Goal: Information Seeking & Learning: Learn about a topic

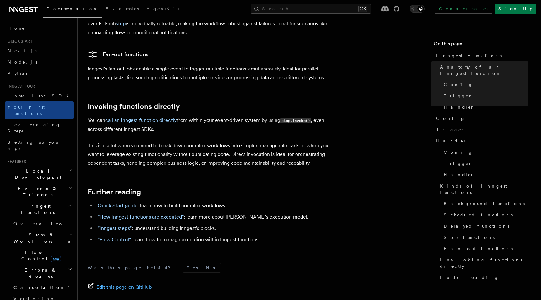
click at [213, 188] on h2 "Further reading" at bounding box center [213, 192] width 250 height 9
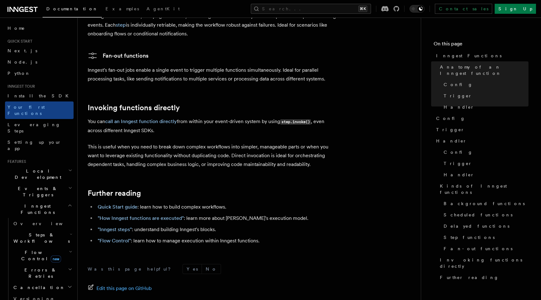
scroll to position [1237, 0]
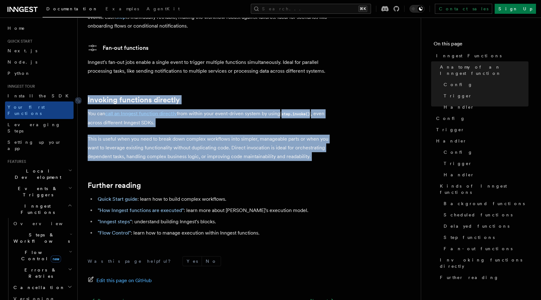
drag, startPoint x: 322, startPoint y: 140, endPoint x: 88, endPoint y: 75, distance: 242.3
click at [88, 95] on link "Invoking functions directly" at bounding box center [134, 99] width 92 height 9
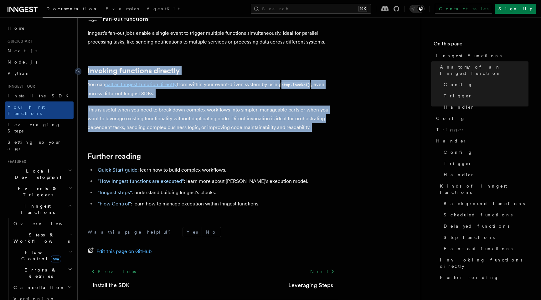
scroll to position [1273, 0]
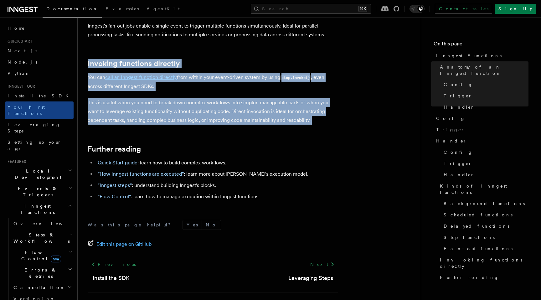
click at [106, 98] on p "This is useful when you need to break down complex workflows into simpler, mana…" at bounding box center [213, 111] width 250 height 26
drag, startPoint x: 329, startPoint y: 95, endPoint x: 90, endPoint y: 40, distance: 245.5
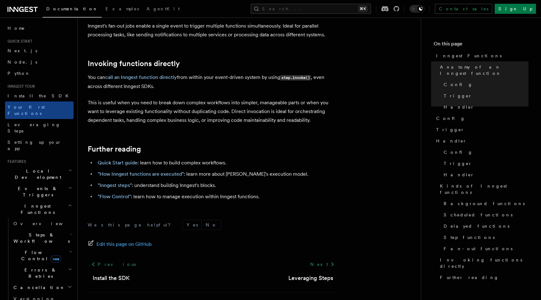
drag, startPoint x: 252, startPoint y: 115, endPoint x: 250, endPoint y: 107, distance: 8.2
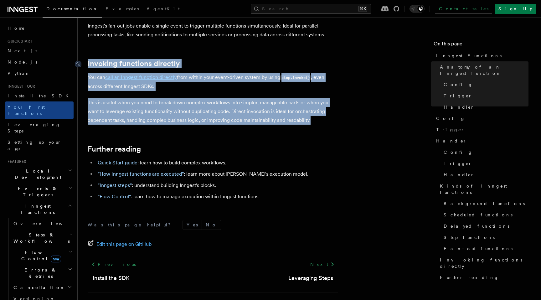
drag, startPoint x: 330, startPoint y: 97, endPoint x: 84, endPoint y: 42, distance: 252.2
click at [167, 98] on p "This is useful when you need to break down complex workflows into simpler, mana…" at bounding box center [213, 111] width 250 height 26
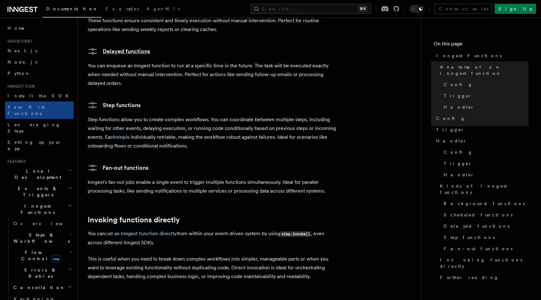
scroll to position [1085, 0]
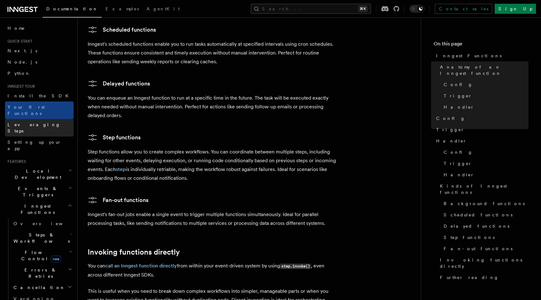
click at [57, 120] on link "Leveraging Steps" at bounding box center [39, 128] width 69 height 18
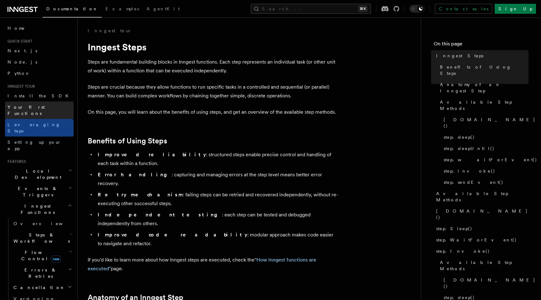
click at [47, 110] on link "Your first Functions" at bounding box center [39, 110] width 69 height 18
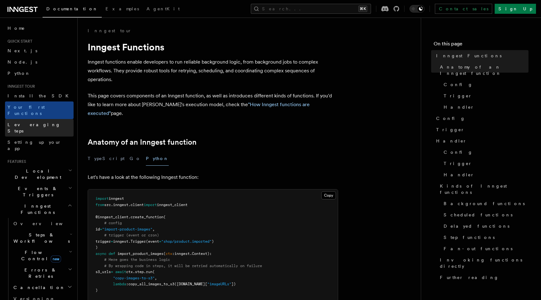
click at [47, 119] on link "Leveraging Steps" at bounding box center [39, 128] width 69 height 18
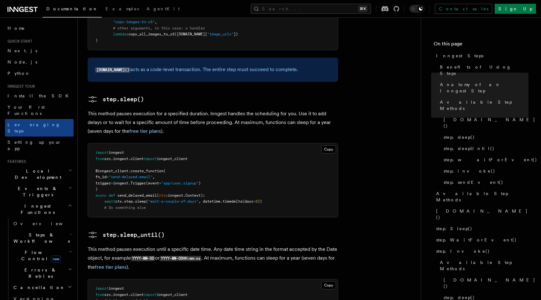
scroll to position [735, 0]
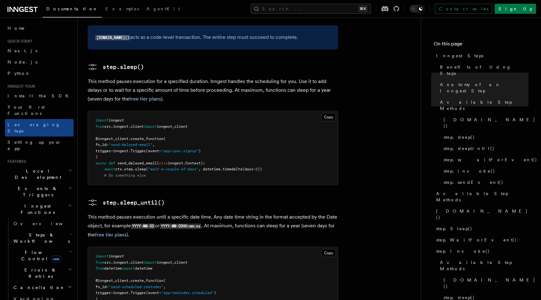
click at [105, 77] on p "This method pauses execution for a specified duration. Inngest handles the sche…" at bounding box center [213, 90] width 250 height 26
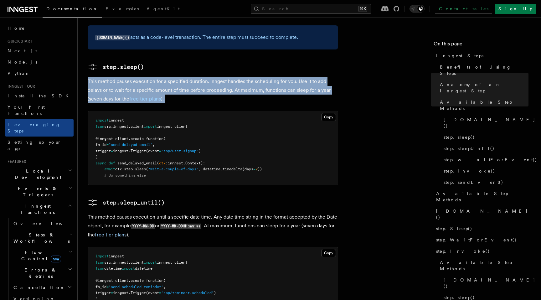
click at [105, 77] on p "This method pauses execution for a specified duration. Inngest handles the sche…" at bounding box center [213, 90] width 250 height 26
click at [113, 77] on p "This method pauses execution for a specified duration. Inngest handles the sche…" at bounding box center [213, 90] width 250 height 26
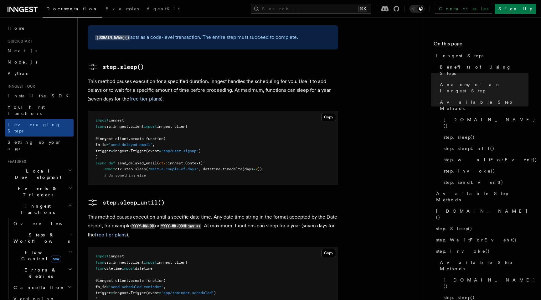
click at [112, 77] on p "This method pauses execution for a specified duration. Inngest handles the sche…" at bounding box center [213, 90] width 250 height 26
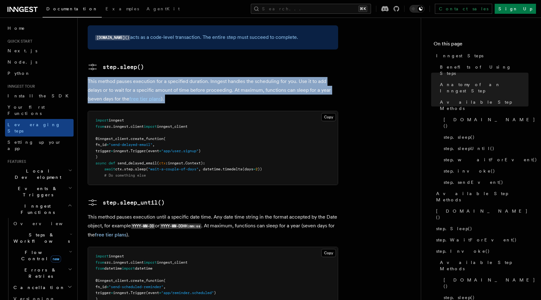
click at [112, 77] on p "This method pauses execution for a specified duration. Inngest handles the sche…" at bounding box center [213, 90] width 250 height 26
click at [110, 77] on p "This method pauses execution for a specified duration. Inngest handles the sche…" at bounding box center [213, 90] width 250 height 26
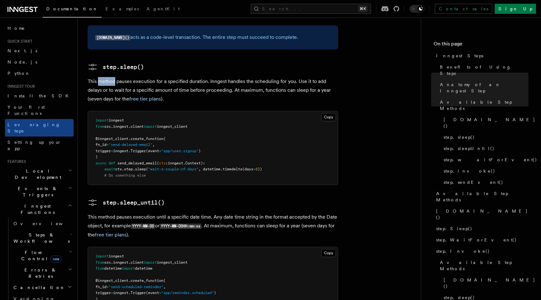
click at [110, 77] on p "This method pauses execution for a specified duration. Inngest handles the sche…" at bounding box center [213, 90] width 250 height 26
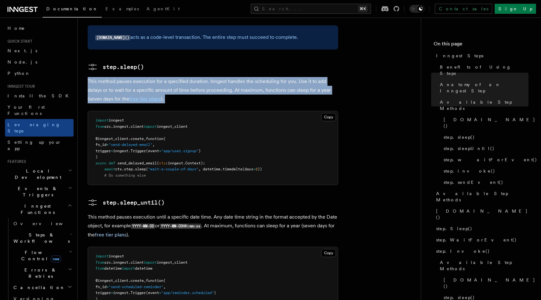
click at [110, 77] on p "This method pauses execution for a specified duration. Inngest handles the sche…" at bounding box center [213, 90] width 250 height 26
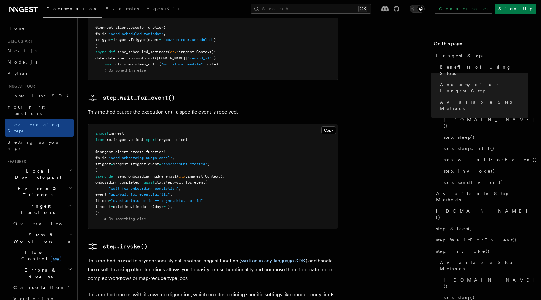
scroll to position [1020, 0]
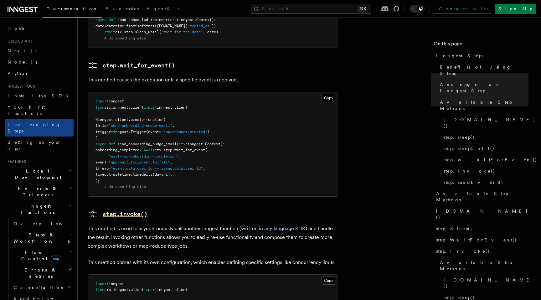
click at [111, 210] on pre "step.invoke()" at bounding box center [125, 214] width 45 height 9
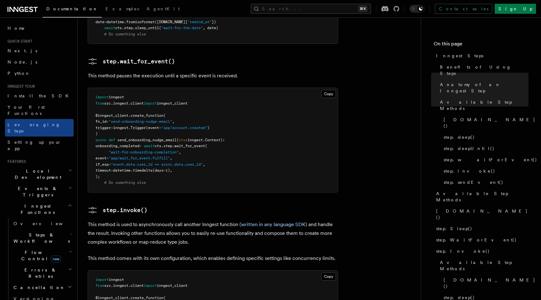
scroll to position [1029, 0]
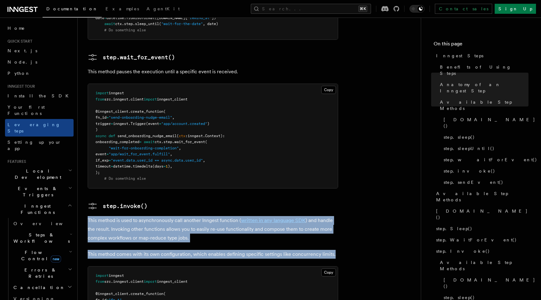
drag, startPoint x: 345, startPoint y: 210, endPoint x: 85, endPoint y: 174, distance: 262.6
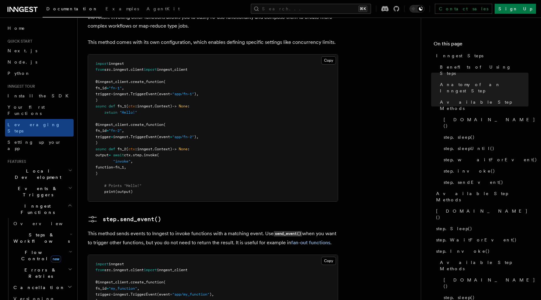
scroll to position [1315, 0]
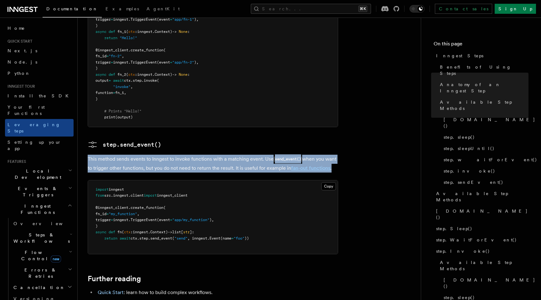
drag, startPoint x: 85, startPoint y: 113, endPoint x: 345, endPoint y: 126, distance: 260.5
drag, startPoint x: 347, startPoint y: 126, endPoint x: 91, endPoint y: 112, distance: 255.8
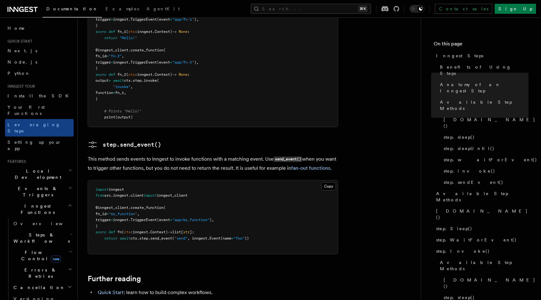
click at [89, 155] on p "This method sends events to Inngest to invoke functions with a matching event. …" at bounding box center [213, 164] width 250 height 18
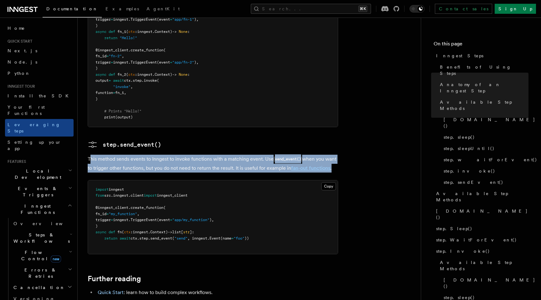
drag, startPoint x: 89, startPoint y: 115, endPoint x: 379, endPoint y: 123, distance: 289.7
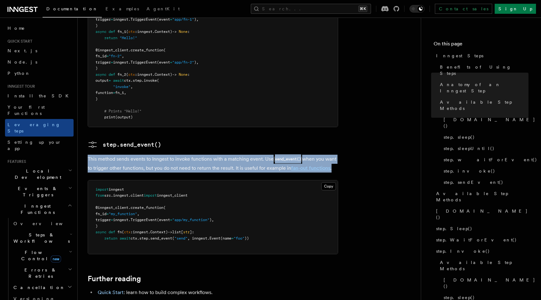
drag, startPoint x: 347, startPoint y: 129, endPoint x: 104, endPoint y: 109, distance: 243.1
click at [92, 155] on p "This method sends events to Inngest to invoke functions with a matching event. …" at bounding box center [213, 164] width 250 height 18
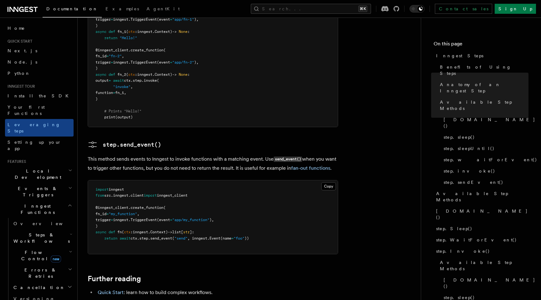
click at [88, 155] on p "This method sends events to Inngest to invoke functions with a matching event. …" at bounding box center [213, 164] width 250 height 18
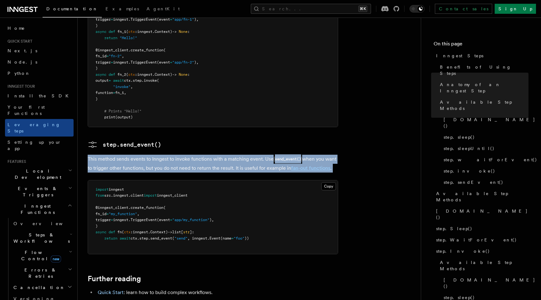
drag, startPoint x: 88, startPoint y: 117, endPoint x: 376, endPoint y: 126, distance: 288.2
drag, startPoint x: 250, startPoint y: 101, endPoint x: 90, endPoint y: 93, distance: 160.2
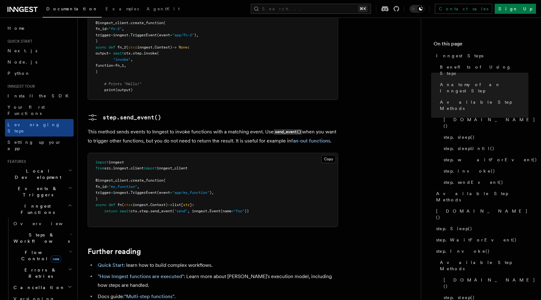
scroll to position [1338, 0]
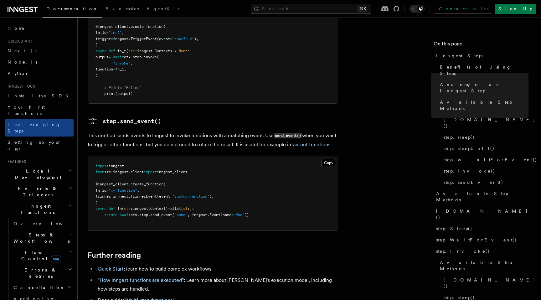
click at [188, 131] on p "This method sends events to Inngest to invoke functions with a matching event. …" at bounding box center [213, 140] width 250 height 18
click at [187, 131] on p "This method sends events to Inngest to invoke functions with a matching event. …" at bounding box center [213, 140] width 250 height 18
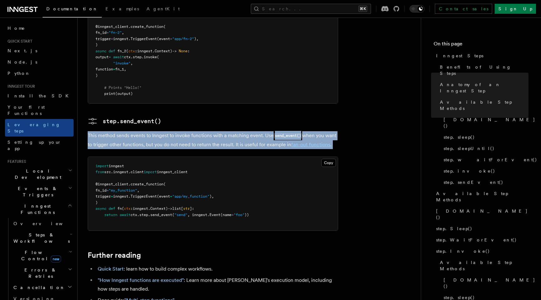
click at [187, 131] on p "This method sends events to Inngest to invoke functions with a matching event. …" at bounding box center [213, 140] width 250 height 18
click at [198, 131] on p "This method sends events to Inngest to invoke functions with a matching event. …" at bounding box center [213, 140] width 250 height 18
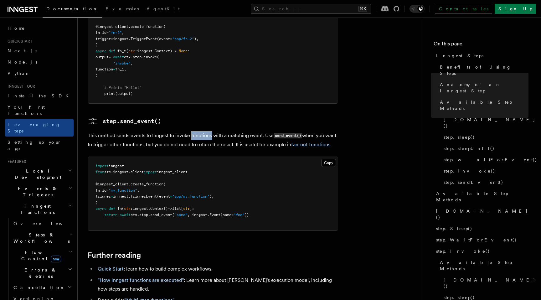
click at [198, 131] on p "This method sends events to Inngest to invoke functions with a matching event. …" at bounding box center [213, 140] width 250 height 18
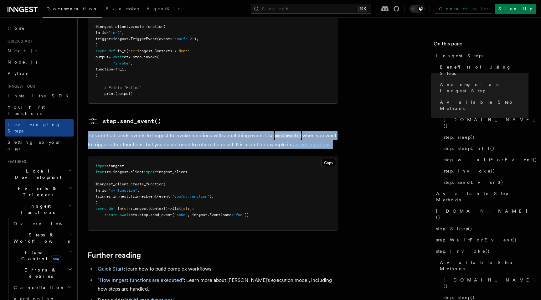
click at [198, 131] on p "This method sends events to Inngest to invoke functions with a matching event. …" at bounding box center [213, 140] width 250 height 18
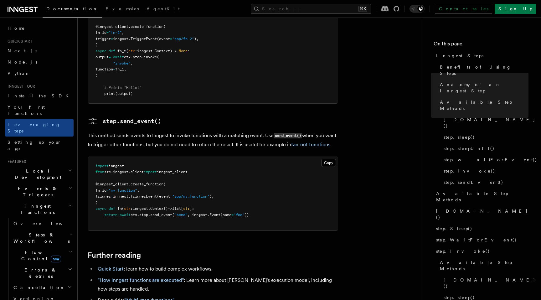
click at [189, 131] on p "This method sends events to Inngest to invoke functions with a matching event. …" at bounding box center [213, 140] width 250 height 18
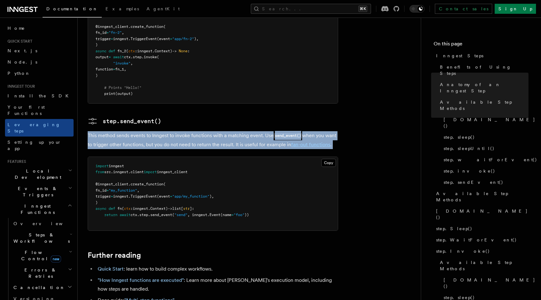
click at [189, 131] on p "This method sends events to Inngest to invoke functions with a matching event. …" at bounding box center [213, 140] width 250 height 18
click at [190, 131] on p "This method sends events to Inngest to invoke functions with a matching event. …" at bounding box center [213, 140] width 250 height 18
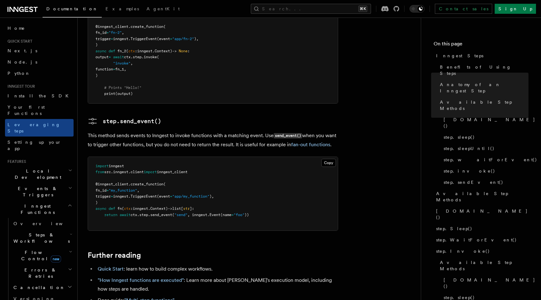
click at [192, 131] on p "This method sends events to Inngest to invoke functions with a matching event. …" at bounding box center [213, 140] width 250 height 18
click at [184, 131] on p "This method sends events to Inngest to invoke functions with a matching event. …" at bounding box center [213, 140] width 250 height 18
click at [196, 131] on p "This method sends events to Inngest to invoke functions with a matching event. …" at bounding box center [213, 140] width 250 height 18
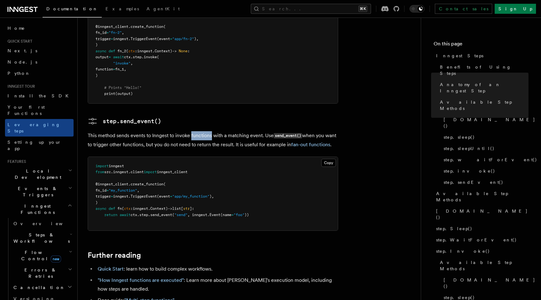
click at [196, 131] on p "This method sends events to Inngest to invoke functions with a matching event. …" at bounding box center [213, 140] width 250 height 18
click at [193, 131] on p "This method sends events to Inngest to invoke functions with a matching event. …" at bounding box center [213, 140] width 250 height 18
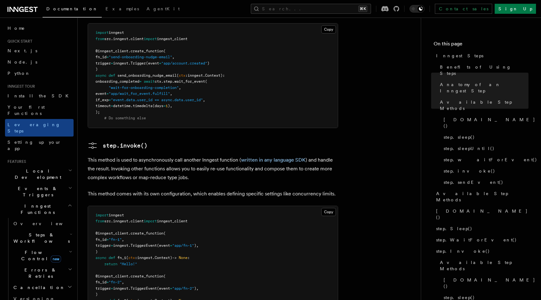
scroll to position [1241, 0]
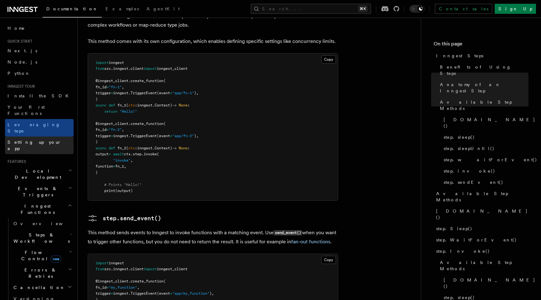
click at [51, 137] on link "Setting up your app" at bounding box center [39, 146] width 69 height 18
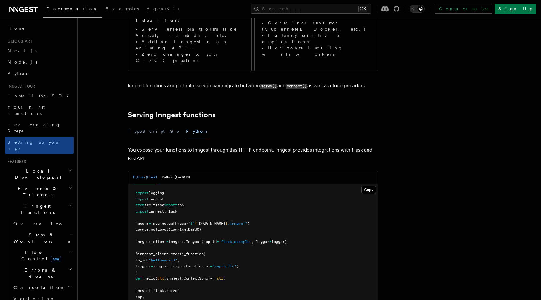
scroll to position [250, 0]
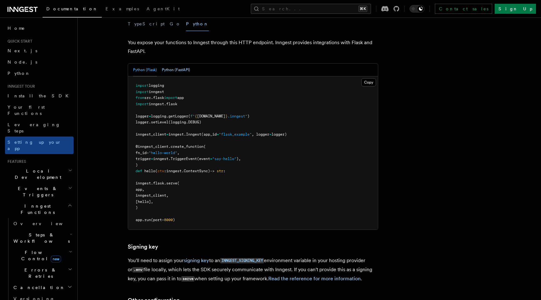
click at [181, 64] on button "Python (FastAPI)" at bounding box center [176, 70] width 28 height 13
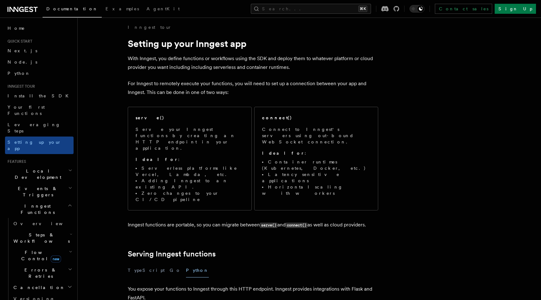
scroll to position [0, 0]
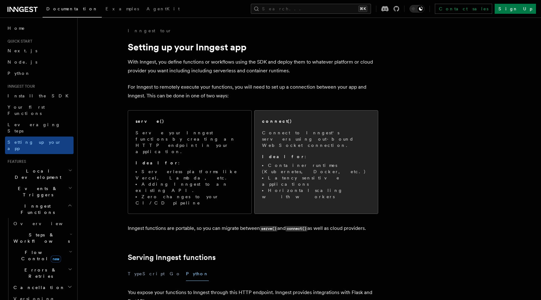
click at [288, 145] on span "Connect to Inngest's servers using out-bound WebSocket connection. Ideal for : …" at bounding box center [316, 165] width 108 height 70
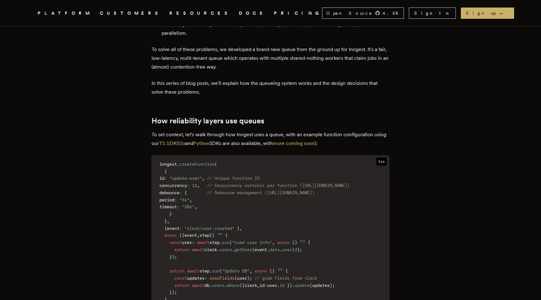
scroll to position [668, 0]
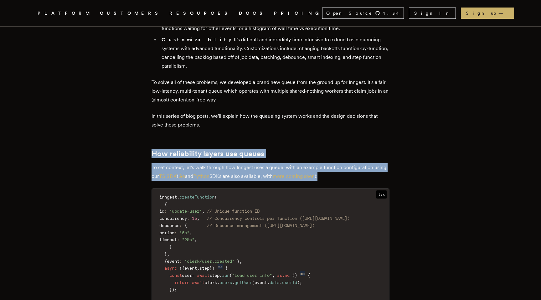
drag, startPoint x: 132, startPoint y: 123, endPoint x: 364, endPoint y: 152, distance: 233.5
click at [364, 163] on p "To set context, let's walk through how Inngest uses a queue, with an example fu…" at bounding box center [271, 172] width 238 height 18
drag, startPoint x: 263, startPoint y: 136, endPoint x: 148, endPoint y: 130, distance: 115.4
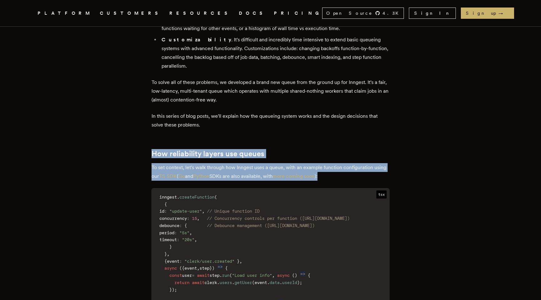
drag, startPoint x: 169, startPoint y: 129, endPoint x: 359, endPoint y: 154, distance: 191.4
click at [359, 163] on p "To set context, let's walk through how Inngest uses a queue, with an example fu…" at bounding box center [271, 172] width 238 height 18
drag, startPoint x: 359, startPoint y: 154, endPoint x: 143, endPoint y: 125, distance: 217.3
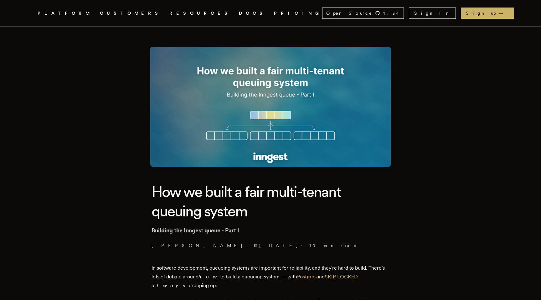
scroll to position [13, 0]
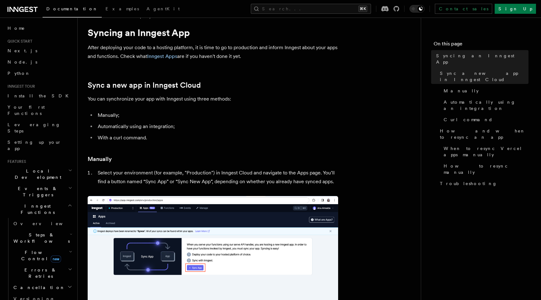
scroll to position [11, 0]
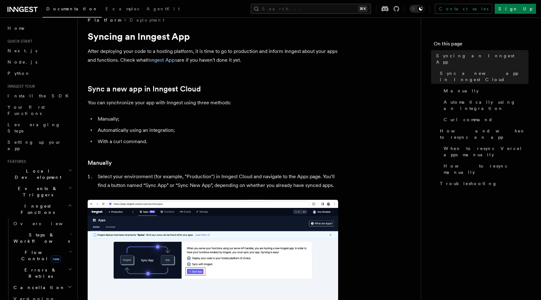
drag, startPoint x: 179, startPoint y: 149, endPoint x: 114, endPoint y: 119, distance: 70.9
click at [168, 140] on li "With a curl command." at bounding box center [217, 141] width 242 height 9
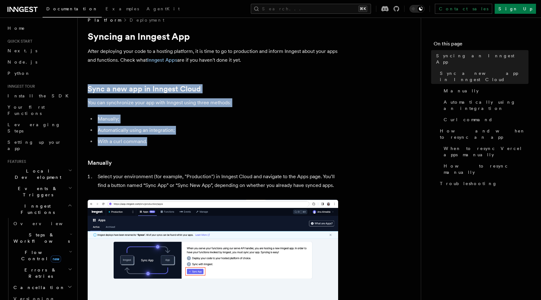
drag, startPoint x: 167, startPoint y: 144, endPoint x: 84, endPoint y: 86, distance: 100.9
click at [181, 143] on li "With a curl command." at bounding box center [217, 141] width 242 height 9
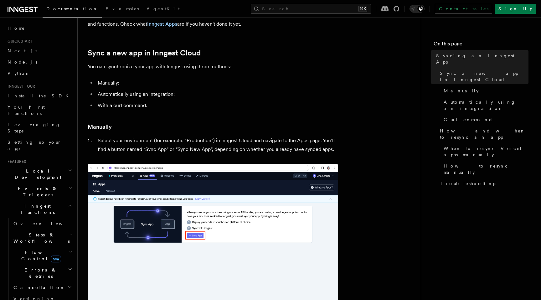
scroll to position [73, 0]
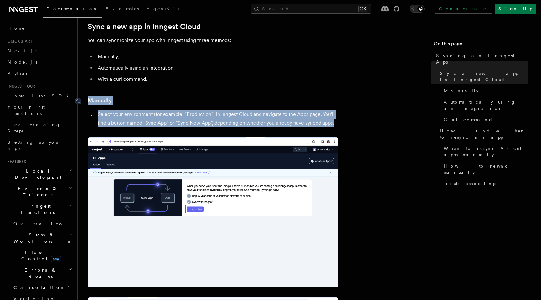
drag, startPoint x: 336, startPoint y: 128, endPoint x: 86, endPoint y: 101, distance: 251.0
click at [86, 101] on div at bounding box center [81, 101] width 13 height 6
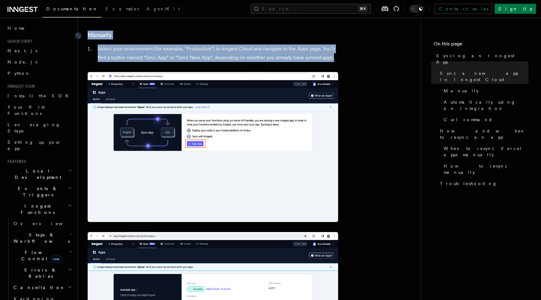
scroll to position [139, 0]
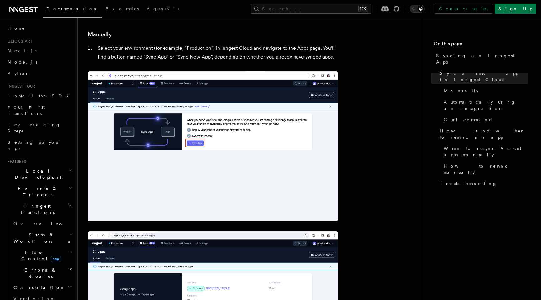
drag, startPoint x: 86, startPoint y: 101, endPoint x: 78, endPoint y: 119, distance: 19.7
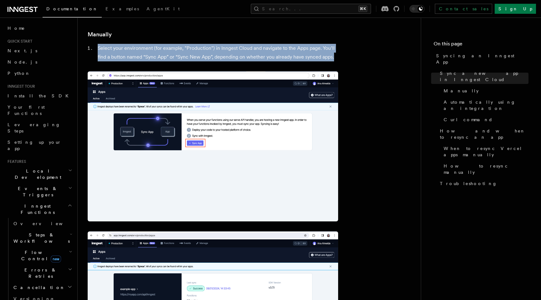
click at [132, 61] on li "Select your environment (for example, "Production") in Inngest Cloud and naviga…" at bounding box center [217, 53] width 242 height 18
click at [138, 52] on li "Select your environment (for example, "Production") in Inngest Cloud and naviga…" at bounding box center [217, 53] width 242 height 18
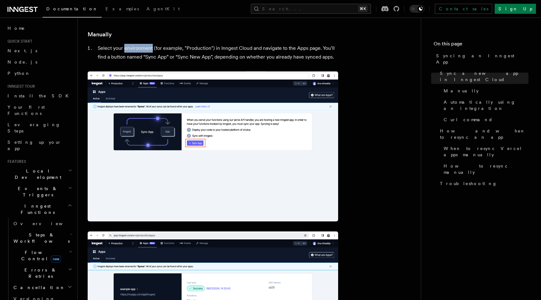
click at [138, 52] on li "Select your environment (for example, "Production") in Inngest Cloud and naviga…" at bounding box center [217, 53] width 242 height 18
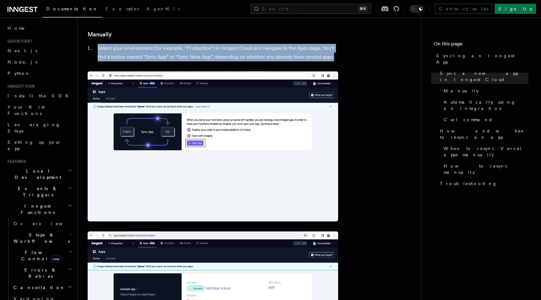
click at [138, 52] on li "Select your environment (for example, "Production") in Inngest Cloud and naviga…" at bounding box center [217, 53] width 242 height 18
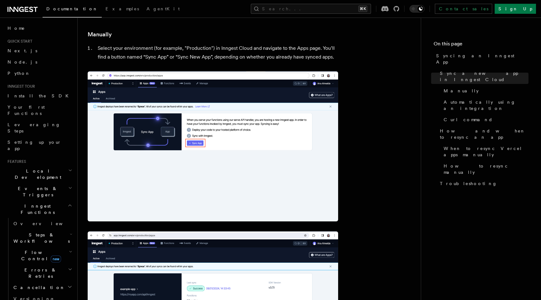
click at [168, 34] on h3 "Manually" at bounding box center [213, 34] width 250 height 9
click at [257, 53] on li "Select your environment (for example, "Production") in Inngest Cloud and naviga…" at bounding box center [217, 53] width 242 height 18
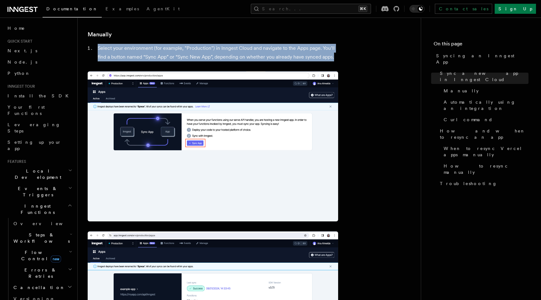
click at [257, 53] on li "Select your environment (for example, "Production") in Inngest Cloud and naviga…" at bounding box center [217, 53] width 242 height 18
click at [326, 56] on li "Select your environment (for example, "Production") in Inngest Cloud and naviga…" at bounding box center [217, 53] width 242 height 18
drag, startPoint x: 162, startPoint y: 43, endPoint x: 91, endPoint y: 38, distance: 71.3
click at [99, 36] on link "Manually" at bounding box center [100, 34] width 24 height 9
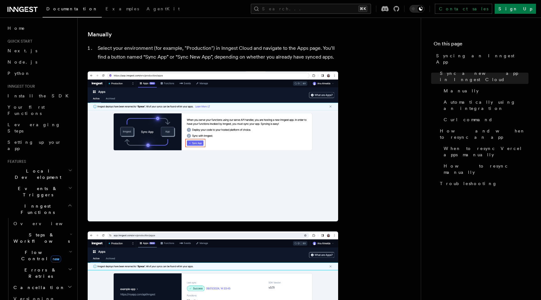
click at [224, 37] on h3 "Manually" at bounding box center [213, 34] width 250 height 9
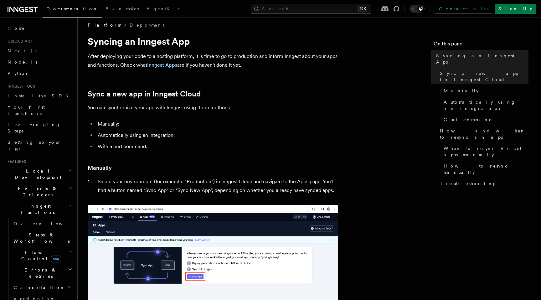
scroll to position [0, 0]
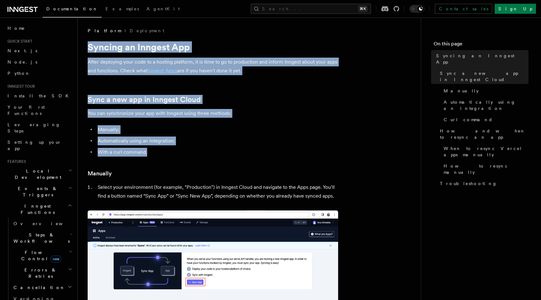
drag, startPoint x: 84, startPoint y: 48, endPoint x: 154, endPoint y: 156, distance: 129.4
click at [155, 155] on li "With a curl command." at bounding box center [217, 152] width 242 height 9
drag, startPoint x: 155, startPoint y: 155, endPoint x: 87, endPoint y: 47, distance: 127.6
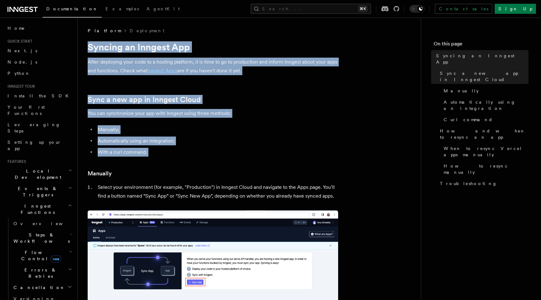
drag, startPoint x: 87, startPoint y: 47, endPoint x: 177, endPoint y: 152, distance: 138.3
click at [177, 152] on li "With a curl command." at bounding box center [217, 152] width 242 height 9
drag, startPoint x: 177, startPoint y: 152, endPoint x: 80, endPoint y: 46, distance: 143.2
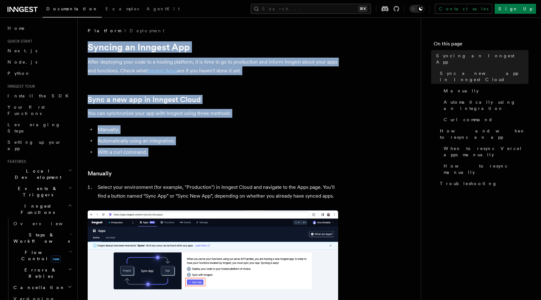
drag, startPoint x: 81, startPoint y: 46, endPoint x: 169, endPoint y: 155, distance: 140.2
click at [169, 155] on li "With a curl command." at bounding box center [217, 152] width 242 height 9
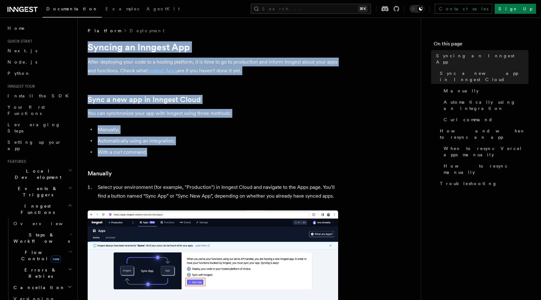
drag, startPoint x: 169, startPoint y: 154, endPoint x: 87, endPoint y: 52, distance: 131.6
drag, startPoint x: 87, startPoint y: 51, endPoint x: 174, endPoint y: 160, distance: 139.5
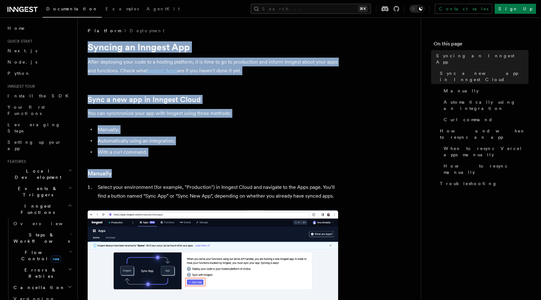
drag, startPoint x: 170, startPoint y: 152, endPoint x: 88, endPoint y: 40, distance: 139.0
drag, startPoint x: 88, startPoint y: 40, endPoint x: 180, endPoint y: 157, distance: 148.9
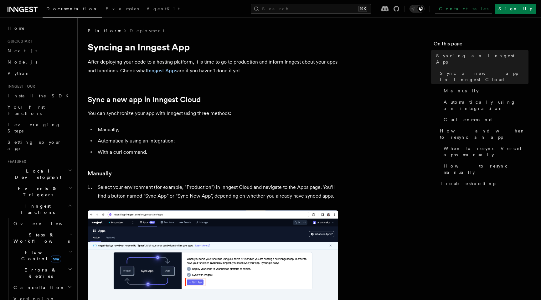
click at [179, 152] on li "With a curl command." at bounding box center [217, 152] width 242 height 9
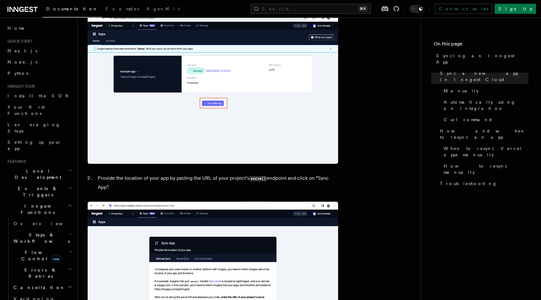
scroll to position [390, 0]
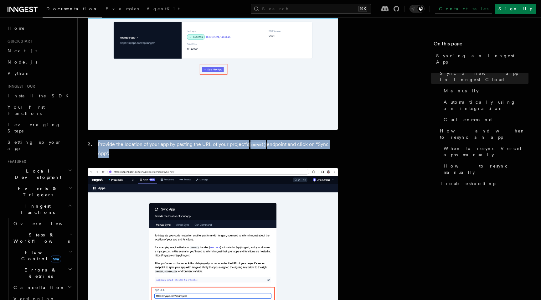
drag, startPoint x: 143, startPoint y: 152, endPoint x: 95, endPoint y: 143, distance: 49.4
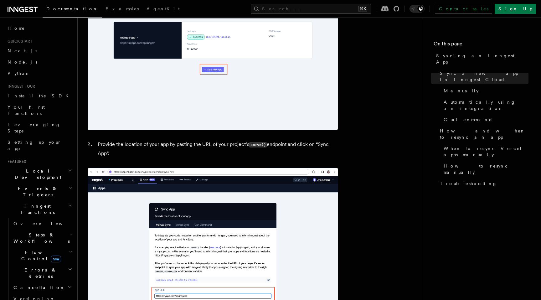
click at [96, 143] on li "Provide the location of your app by pasting the URL of your project’s serve() e…" at bounding box center [217, 149] width 242 height 18
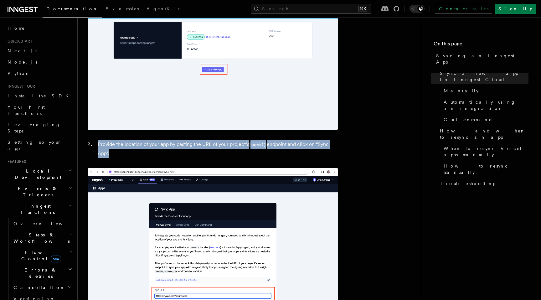
drag, startPoint x: 95, startPoint y: 143, endPoint x: 128, endPoint y: 151, distance: 33.9
click at [128, 151] on li "Provide the location of your app by pasting the URL of your project’s serve() e…" at bounding box center [217, 149] width 242 height 18
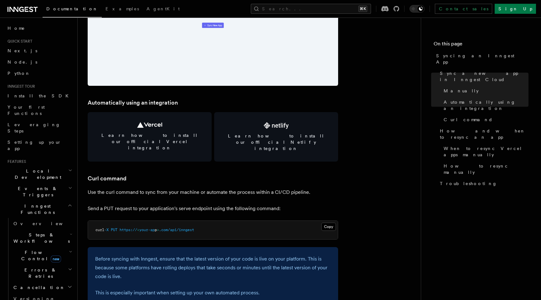
scroll to position [833, 0]
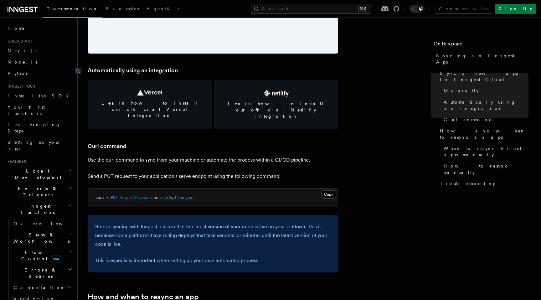
click at [170, 70] on link "Automatically using an integration" at bounding box center [133, 70] width 90 height 9
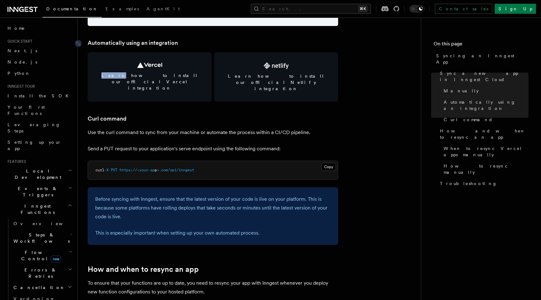
click at [170, 70] on article "Platform Deployment Syncing an Inngest App After deploying your code to a hosti…" at bounding box center [249, 199] width 323 height 2064
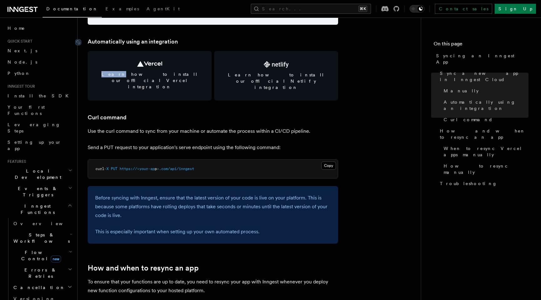
scroll to position [869, 0]
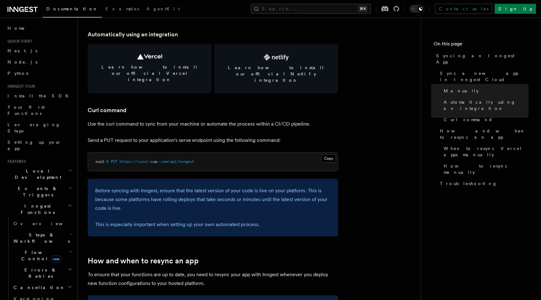
click at [166, 106] on article "Platform Deployment Syncing an Inngest App After deploying your code to a hosti…" at bounding box center [249, 190] width 323 height 2064
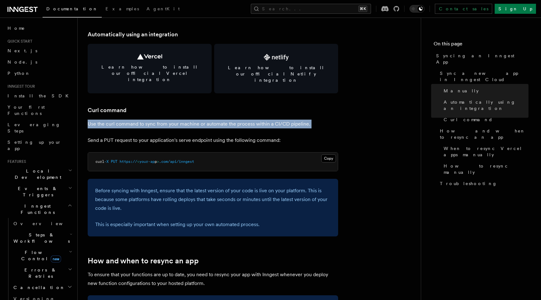
click at [166, 106] on article "Platform Deployment Syncing an Inngest App After deploying your code to a hosti…" at bounding box center [249, 190] width 323 height 2064
click at [284, 118] on article "Platform Deployment Syncing an Inngest App After deploying your code to a hosti…" at bounding box center [249, 190] width 323 height 2064
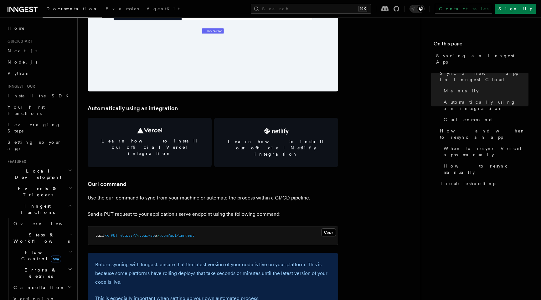
scroll to position [860, 0]
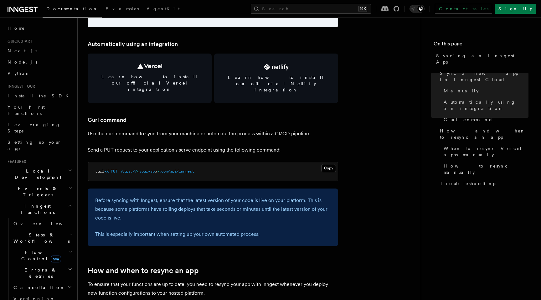
click at [81, 112] on div "Platform Deployment Syncing an Inngest App After deploying your code to a hosti…" at bounding box center [259, 186] width 363 height 2092
click at [88, 127] on article "Platform Deployment Syncing an Inngest App After deploying your code to a hosti…" at bounding box center [249, 200] width 323 height 2064
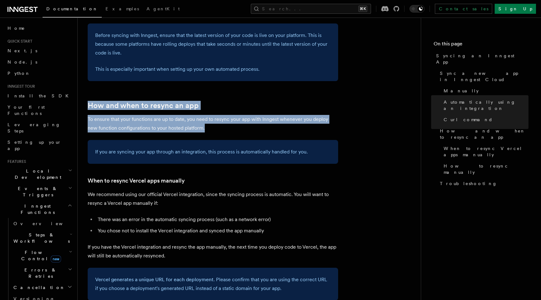
drag, startPoint x: 85, startPoint y: 89, endPoint x: 222, endPoint y: 116, distance: 139.9
click at [222, 116] on div "Platform Deployment Syncing an Inngest App After deploying your code to a hosti…" at bounding box center [259, 21] width 363 height 2092
click at [222, 116] on p "To ensure that your functions are up to date, you need to resync your app with …" at bounding box center [213, 124] width 250 height 18
drag, startPoint x: 222, startPoint y: 116, endPoint x: 84, endPoint y: 92, distance: 140.1
click at [88, 92] on article "Platform Deployment Syncing an Inngest App After deploying your code to a hosti…" at bounding box center [249, 35] width 323 height 2064
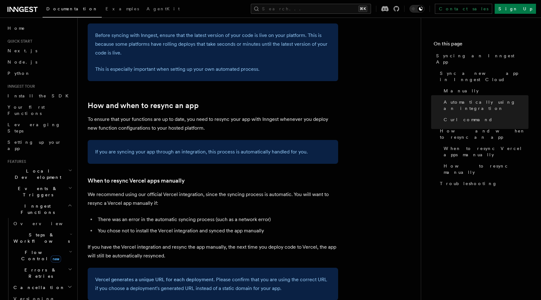
click at [208, 64] on div "Before syncing with Inngest, ensure that the latest version of your code is liv…" at bounding box center [213, 52] width 250 height 58
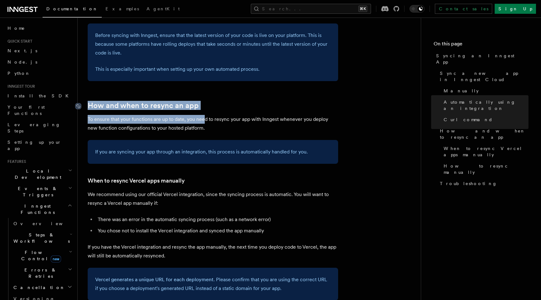
drag, startPoint x: 204, startPoint y: 111, endPoint x: 80, endPoint y: 95, distance: 125.9
click at [88, 95] on article "Platform Deployment Syncing an Inngest App After deploying your code to a hosti…" at bounding box center [249, 35] width 323 height 2064
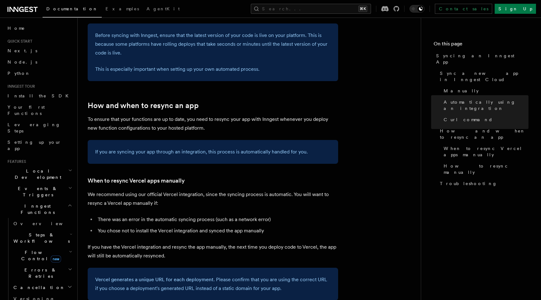
click at [230, 127] on article "Platform Deployment Syncing an Inngest App After deploying your code to a hosti…" at bounding box center [249, 35] width 323 height 2064
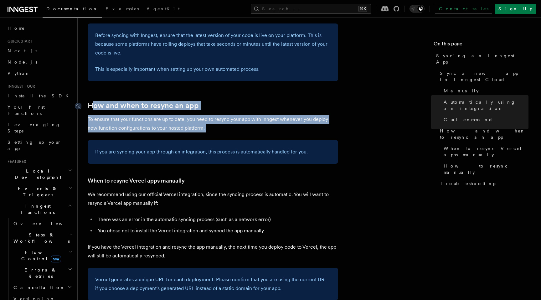
drag, startPoint x: 161, startPoint y: 104, endPoint x: 90, endPoint y: 95, distance: 70.7
click at [90, 95] on article "Platform Deployment Syncing an Inngest App After deploying your code to a hosti…" at bounding box center [249, 35] width 323 height 2064
click at [242, 123] on article "Platform Deployment Syncing an Inngest App After deploying your code to a hosti…" at bounding box center [249, 35] width 323 height 2064
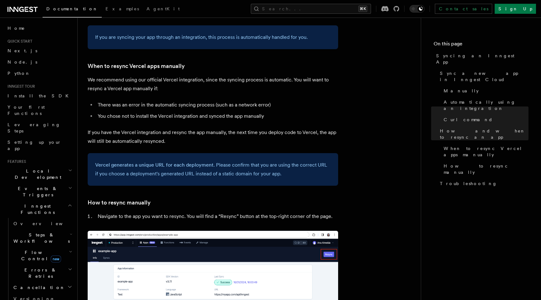
scroll to position [1131, 0]
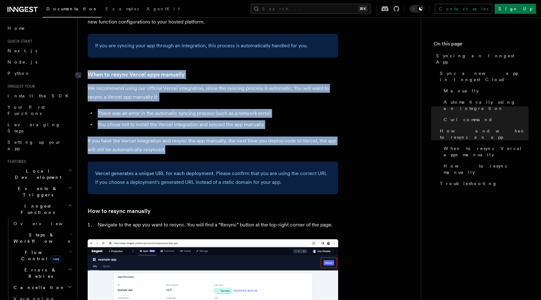
drag, startPoint x: 180, startPoint y: 122, endPoint x: 85, endPoint y: 62, distance: 112.0
click at [85, 72] on div at bounding box center [81, 75] width 13 height 6
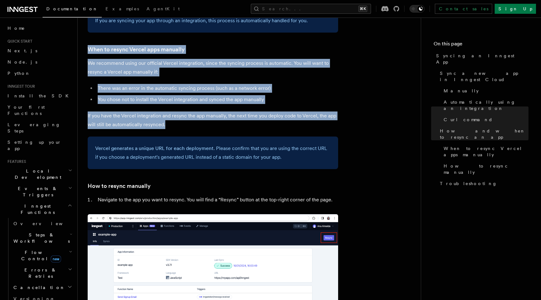
scroll to position [1158, 0]
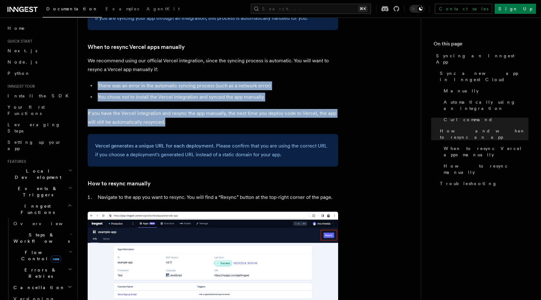
drag, startPoint x: 85, startPoint y: 62, endPoint x: 82, endPoint y: 62, distance: 3.1
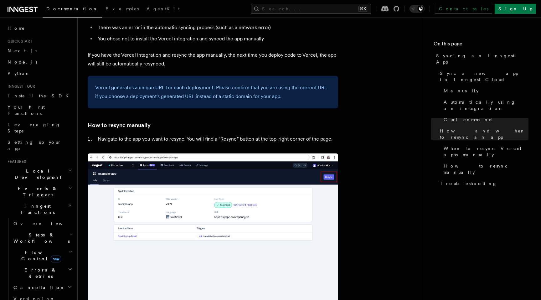
scroll to position [1257, 0]
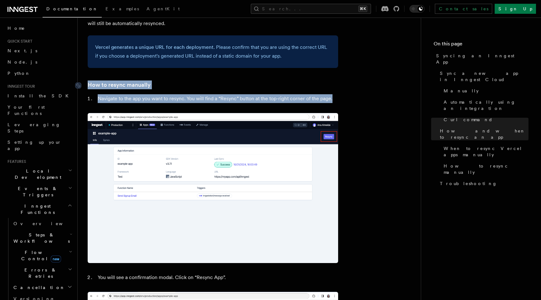
drag, startPoint x: 333, startPoint y: 85, endPoint x: 89, endPoint y: 73, distance: 244.5
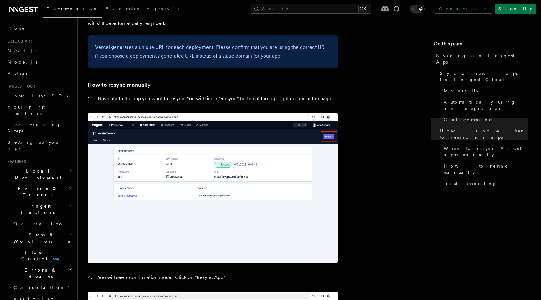
click at [335, 80] on h3 "How to resync manually" at bounding box center [213, 84] width 250 height 9
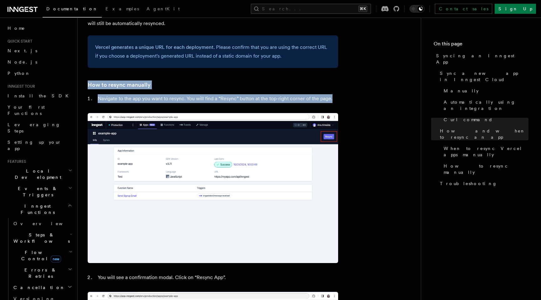
drag, startPoint x: 337, startPoint y: 91, endPoint x: 86, endPoint y: 67, distance: 251.4
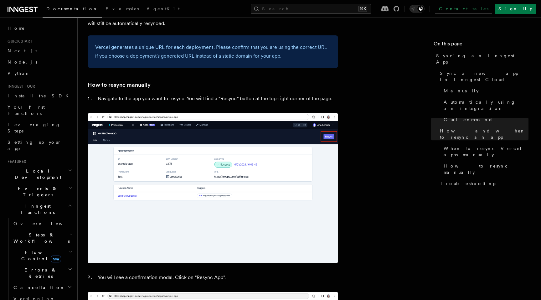
click at [218, 45] on p "Vercel generates a unique URL for each deployment . Please confirm that you are…" at bounding box center [212, 52] width 235 height 18
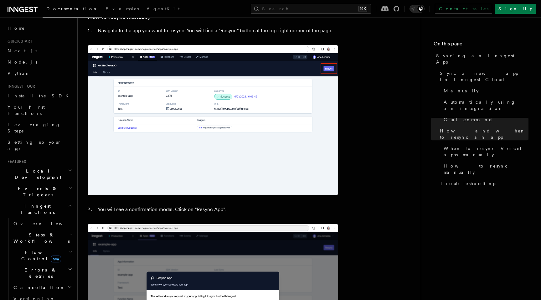
scroll to position [1357, 0]
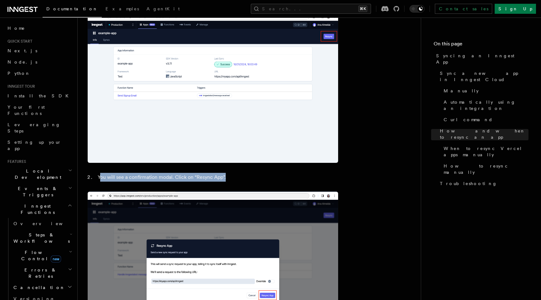
drag, startPoint x: 240, startPoint y: 161, endPoint x: 101, endPoint y: 162, distance: 139.3
click at [101, 173] on li "You will see a confirmation modal. Click on “Resync App”." at bounding box center [217, 177] width 242 height 9
click at [97, 173] on li "You will see a confirmation modal. Click on “Resync App”." at bounding box center [217, 177] width 242 height 9
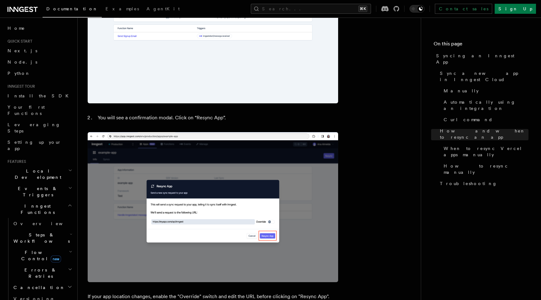
scroll to position [1521, 0]
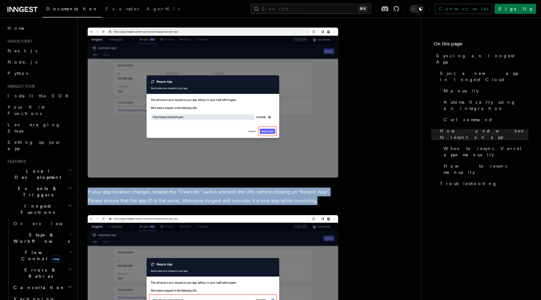
drag, startPoint x: 324, startPoint y: 193, endPoint x: 90, endPoint y: 174, distance: 234.7
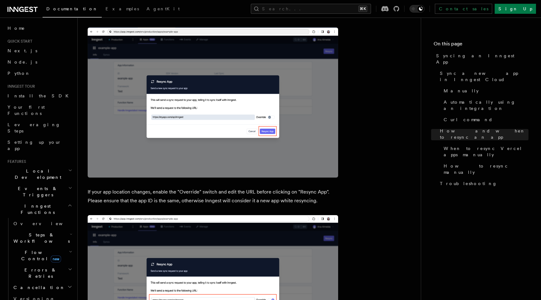
click at [89, 188] on p "If your app location changes, enable the "Override" switch and edit the URL bef…" at bounding box center [213, 197] width 250 height 18
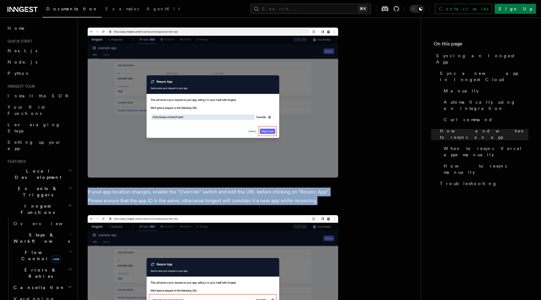
drag, startPoint x: 88, startPoint y: 177, endPoint x: 327, endPoint y: 188, distance: 239.1
click at [327, 188] on p "If your app location changes, enable the "Override" switch and edit the URL bef…" at bounding box center [213, 197] width 250 height 18
drag, startPoint x: 327, startPoint y: 188, endPoint x: 85, endPoint y: 179, distance: 242.2
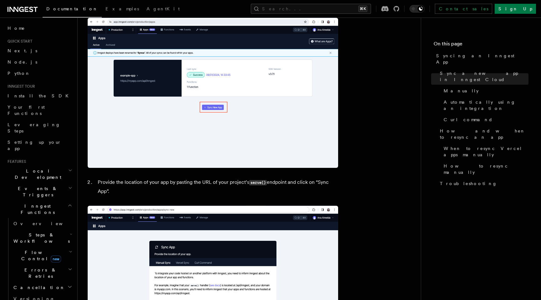
scroll to position [0, 0]
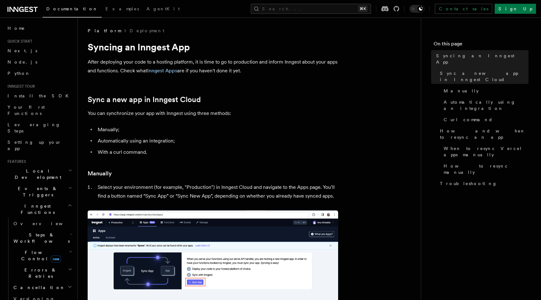
click at [126, 67] on p "After deploying your code to a hosting platform, it is time to go to production…" at bounding box center [213, 67] width 250 height 18
click at [160, 70] on link "Inngest Apps" at bounding box center [162, 71] width 30 height 6
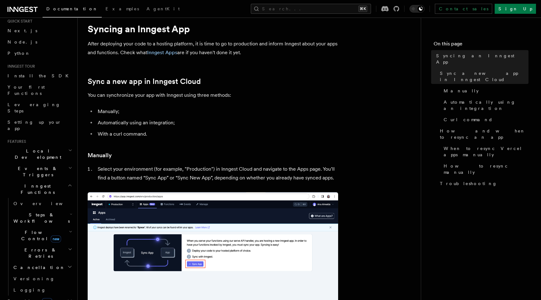
scroll to position [116, 0]
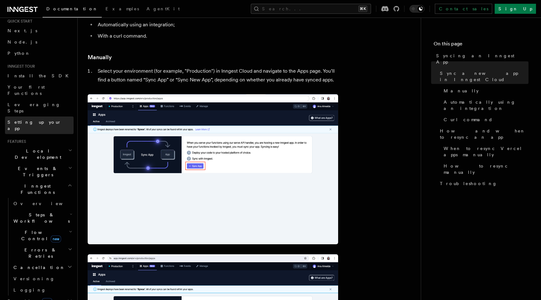
click at [33, 120] on span "Setting up your app" at bounding box center [35, 125] width 54 height 11
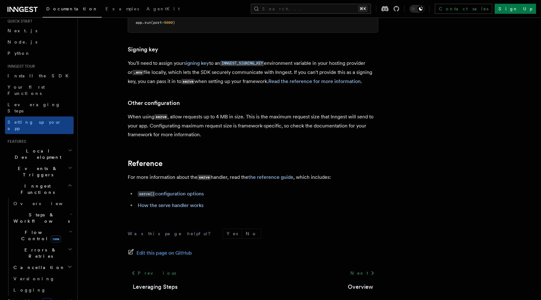
scroll to position [415, 0]
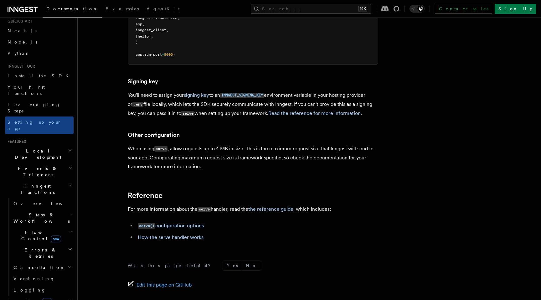
click at [198, 144] on p "When using serve , allow requests up to 4 MB in size. This is the maximum reque…" at bounding box center [253, 157] width 250 height 27
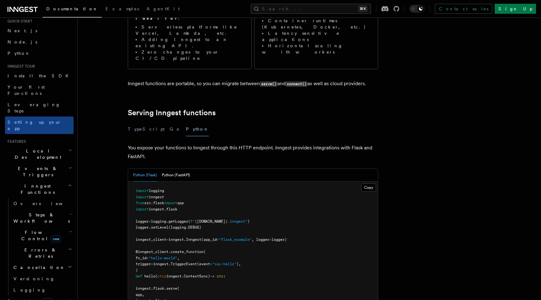
scroll to position [113, 0]
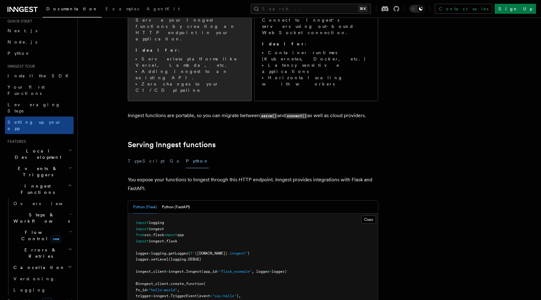
click at [173, 68] on li "Adding Inngest to an existing API." at bounding box center [190, 74] width 108 height 13
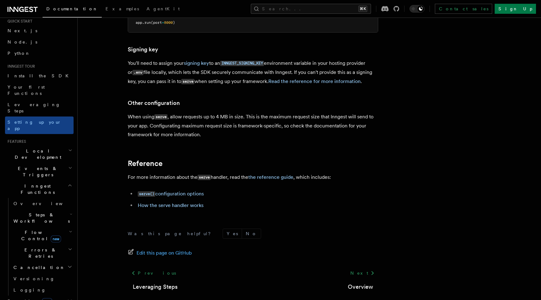
scroll to position [69, 0]
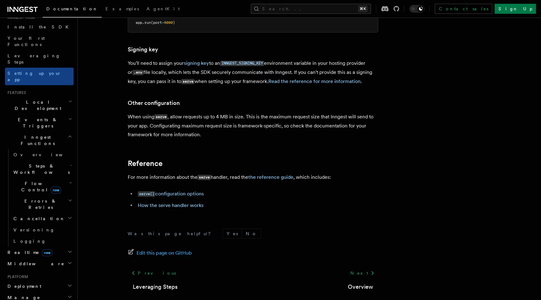
click at [20, 294] on span "Manage" at bounding box center [22, 297] width 35 height 6
click at [25, 283] on span "Deployment" at bounding box center [23, 286] width 36 height 6
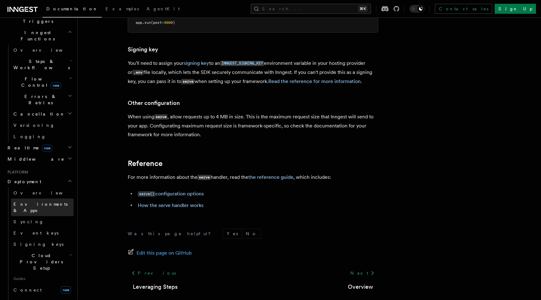
click at [47, 199] on link "Environments & Apps" at bounding box center [42, 208] width 63 height 18
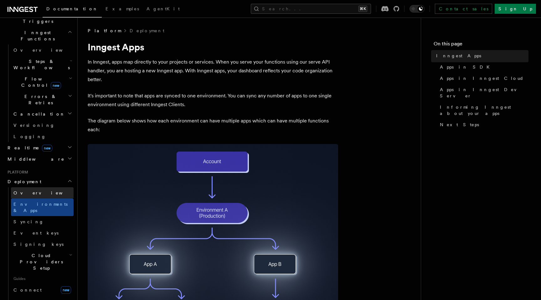
click at [49, 187] on link "Overview" at bounding box center [42, 192] width 63 height 11
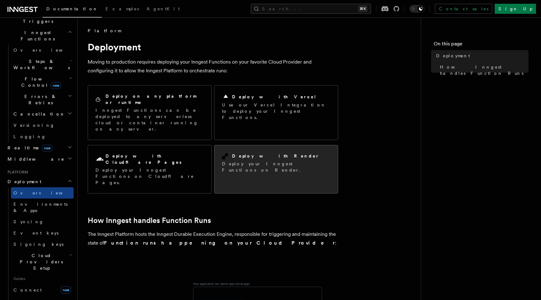
click at [277, 161] on p "Deploy your Inngest Functions on Render." at bounding box center [276, 167] width 108 height 13
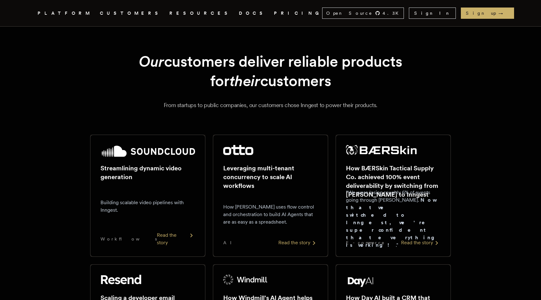
click at [150, 14] on icon "Global" at bounding box center [174, 36] width 49 height 53
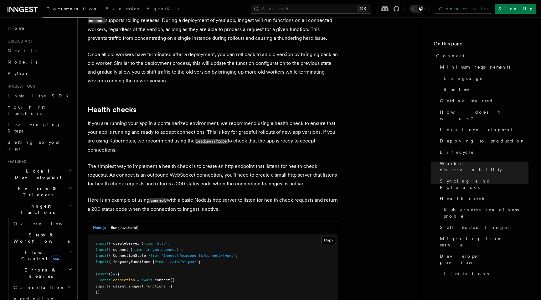
scroll to position [2578, 0]
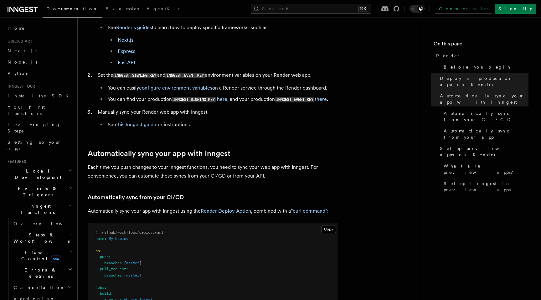
scroll to position [161, 0]
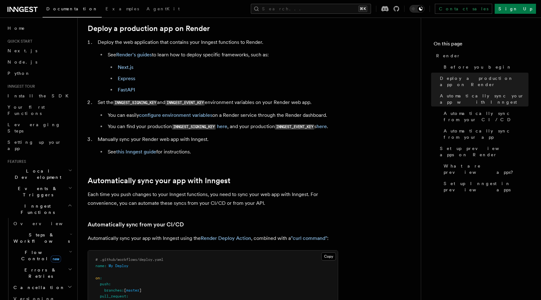
click at [125, 106] on code "INNGEST_SIGNING_KEY" at bounding box center [135, 102] width 44 height 5
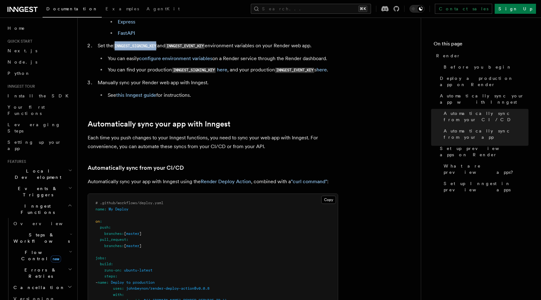
scroll to position [0, 0]
